Goal: Task Accomplishment & Management: Use online tool/utility

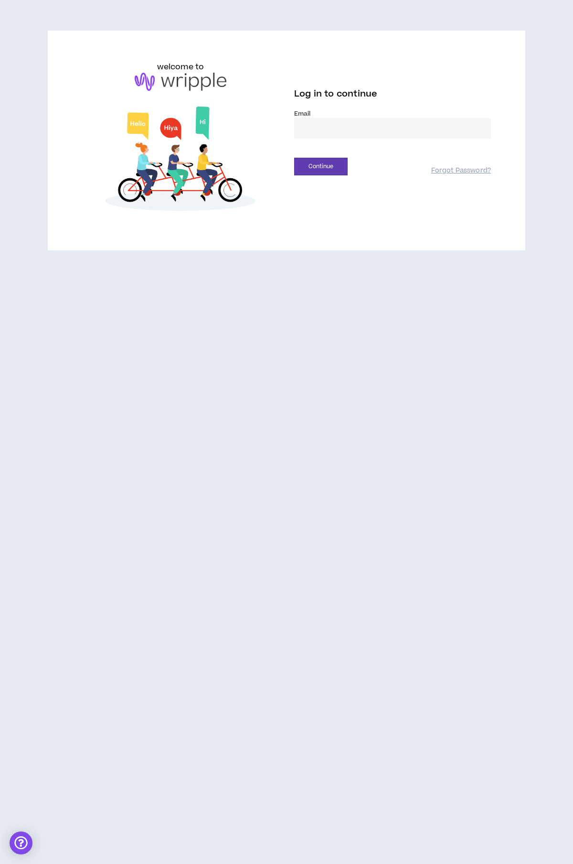
type input "**********"
click at [332, 171] on button "Continue" at bounding box center [321, 167] width 54 height 18
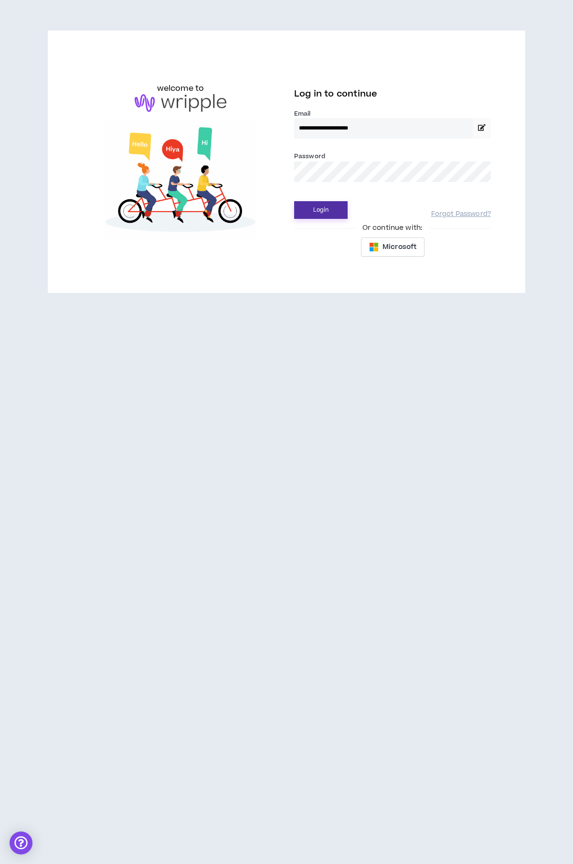
click at [310, 212] on button "Login" at bounding box center [321, 210] width 54 height 18
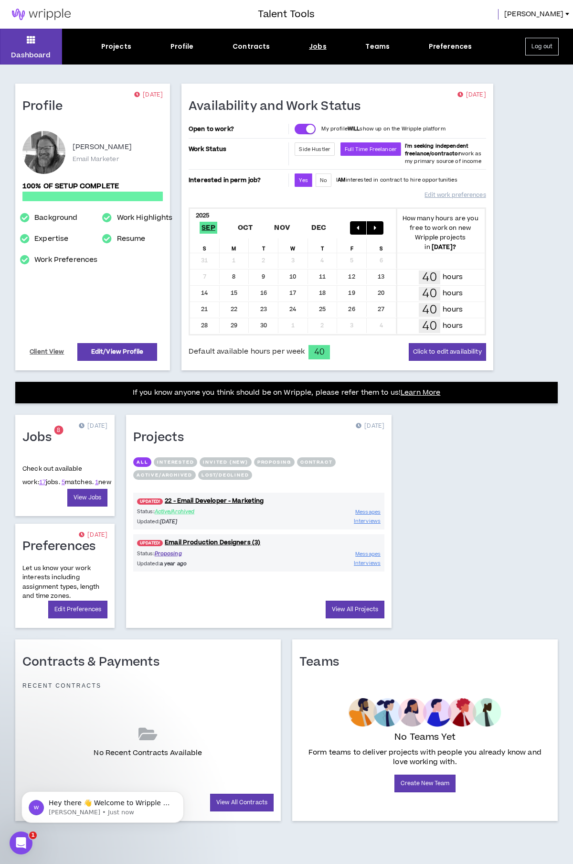
click at [313, 50] on div "Jobs" at bounding box center [318, 47] width 18 height 10
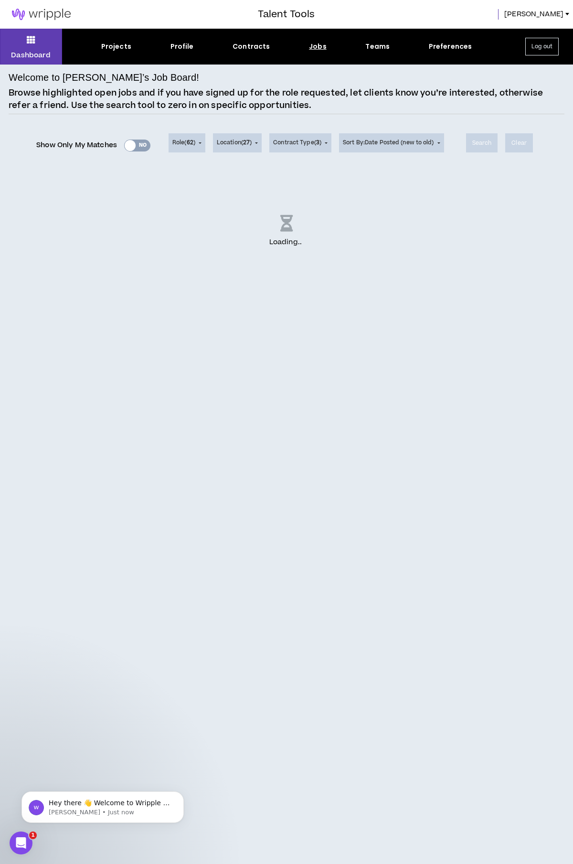
click at [231, 99] on p "Browse highlighted open jobs and if you have signed up for the role requested, …" at bounding box center [287, 99] width 556 height 24
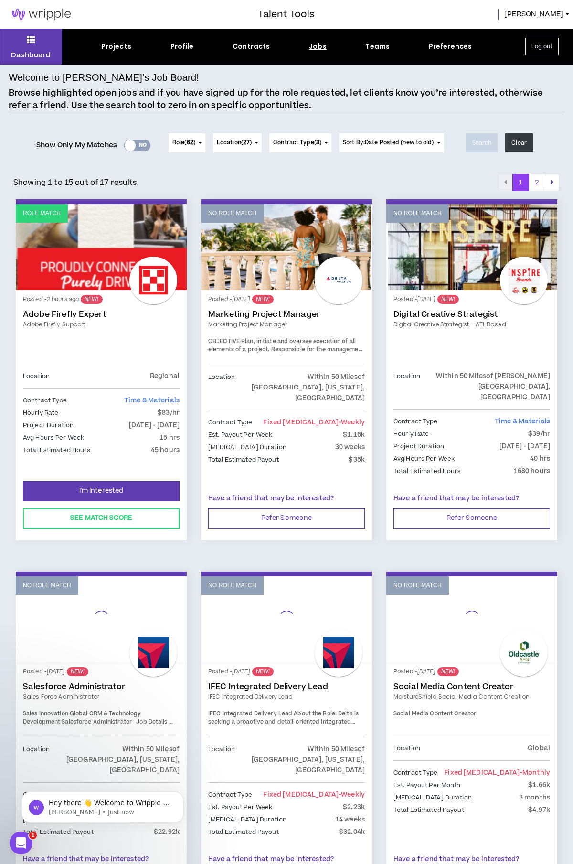
click at [141, 146] on div "Yes No" at bounding box center [137, 145] width 26 height 12
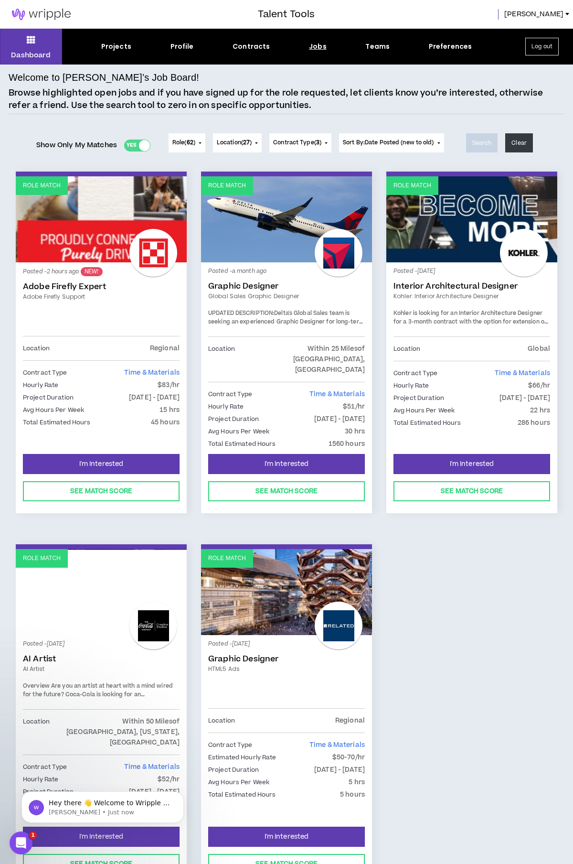
scroll to position [41, 0]
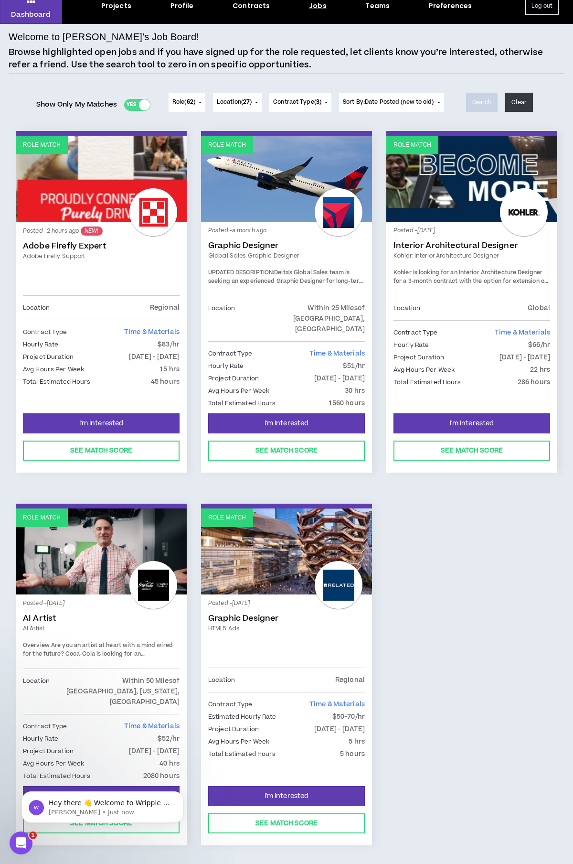
click at [62, 241] on link "Adobe Firefly Expert" at bounding box center [101, 246] width 157 height 10
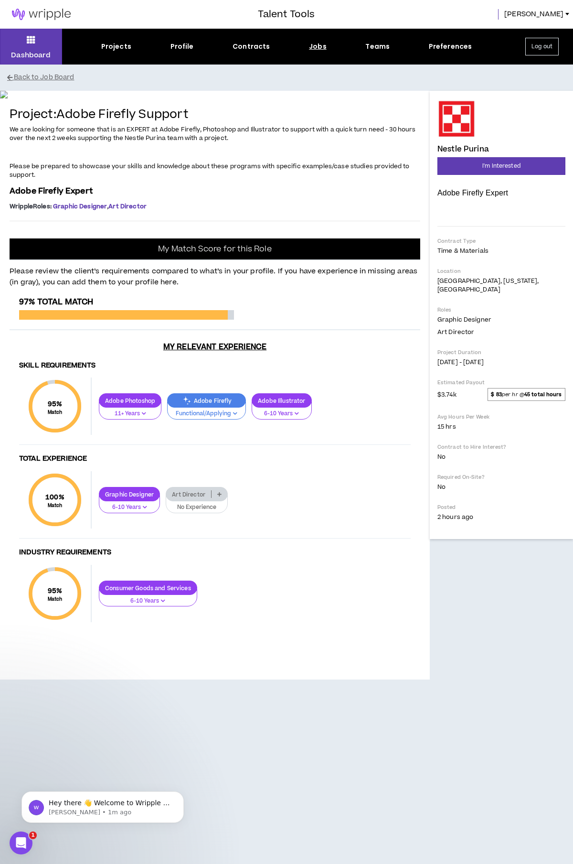
scroll to position [61, 0]
